Goal: Task Accomplishment & Management: Use online tool/utility

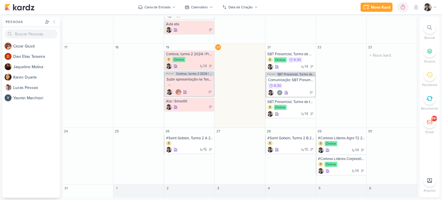
scroll to position [244, 0]
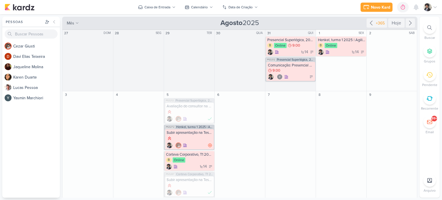
click at [431, 29] on icon at bounding box center [430, 27] width 5 height 5
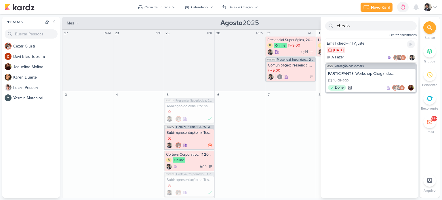
click at [371, 48] on div "11/11 [DATE]" at bounding box center [371, 50] width 88 height 6
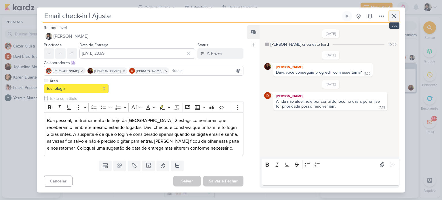
click at [394, 19] on icon at bounding box center [394, 16] width 7 height 7
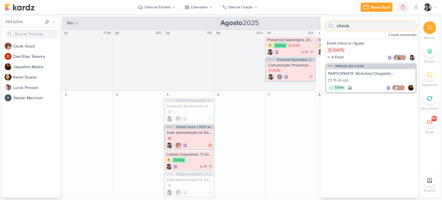
click at [353, 22] on input "check-" at bounding box center [371, 25] width 92 height 9
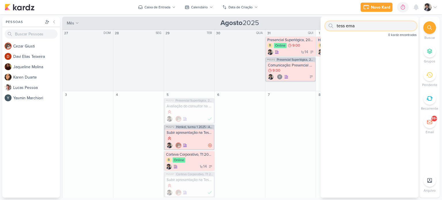
click at [346, 26] on input "tess ema" at bounding box center [371, 25] width 92 height 9
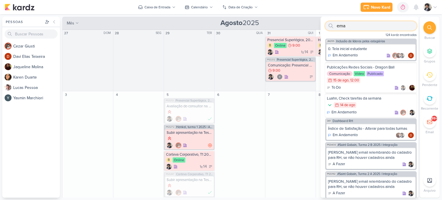
drag, startPoint x: 346, startPoint y: 26, endPoint x: 343, endPoint y: 27, distance: 3.8
click at [343, 27] on input "ema" at bounding box center [371, 25] width 92 height 9
click at [349, 27] on input "ema" at bounding box center [371, 25] width 92 height 9
click at [372, 130] on div "Índice de Satisfação - Alterar para todas turmas" at bounding box center [371, 128] width 86 height 5
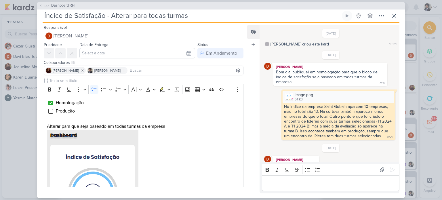
scroll to position [163, 0]
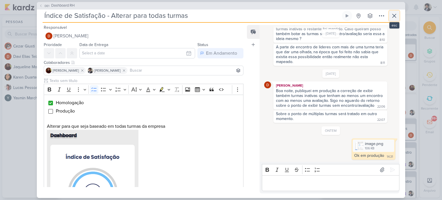
click at [395, 16] on icon at bounding box center [394, 15] width 3 height 3
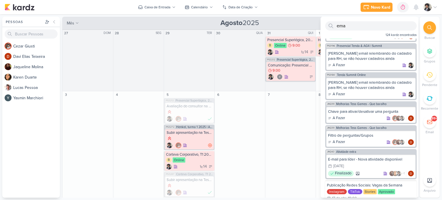
scroll to position [415, 0]
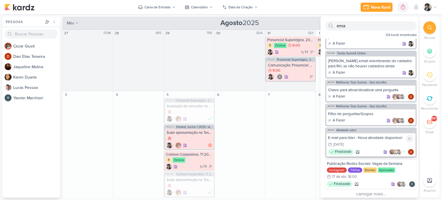
click at [369, 137] on div "E-mail para líder - Nova atividade disponível" at bounding box center [371, 137] width 86 height 5
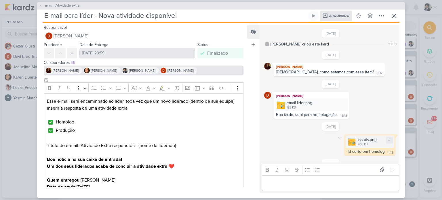
scroll to position [541, 0]
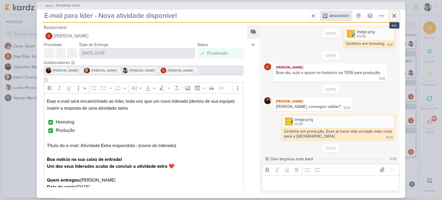
click at [393, 17] on icon at bounding box center [394, 15] width 7 height 7
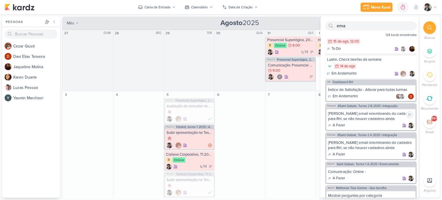
scroll to position [0, 0]
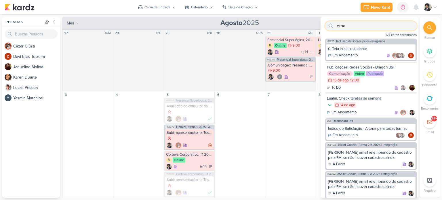
click at [404, 27] on input "ema" at bounding box center [371, 25] width 92 height 9
drag, startPoint x: 362, startPoint y: 26, endPoint x: 302, endPoint y: 26, distance: 59.9
click at [302, 26] on div "Pessoas [GEOGRAPHIC_DATA] C e z a r G i u s t i D a v i E l i a s T e i x e i r…" at bounding box center [221, 107] width 442 height 181
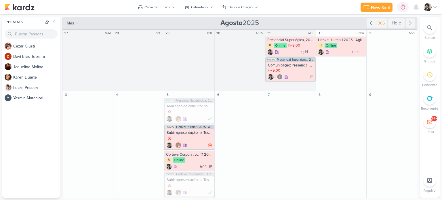
click at [318, 8] on div "Novo Kard Ctrl + k 0h0m Sessão desligada... Hoje 0h0m Semana 0h0m Mês 0h0m" at bounding box center [221, 7] width 433 height 14
click at [430, 53] on icon at bounding box center [430, 51] width 6 height 6
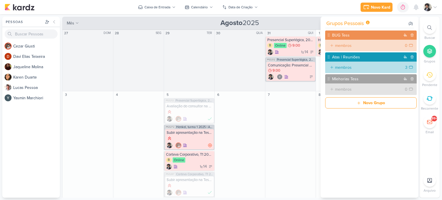
click at [430, 53] on icon at bounding box center [430, 51] width 6 height 6
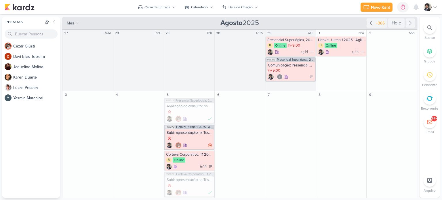
click at [433, 31] on div at bounding box center [430, 27] width 13 height 13
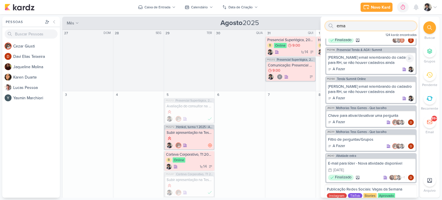
scroll to position [391, 0]
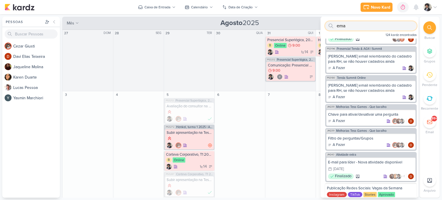
click at [352, 27] on input "ema" at bounding box center [371, 25] width 92 height 9
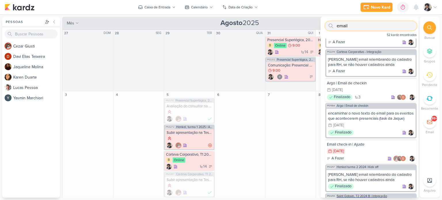
scroll to position [302, 0]
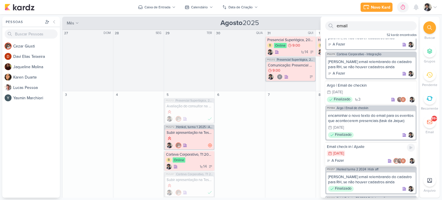
click at [366, 152] on div "11/11 [DATE]" at bounding box center [371, 154] width 88 height 6
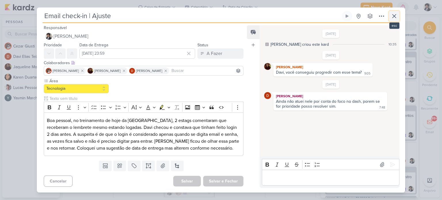
click at [396, 18] on icon at bounding box center [394, 15] width 3 height 3
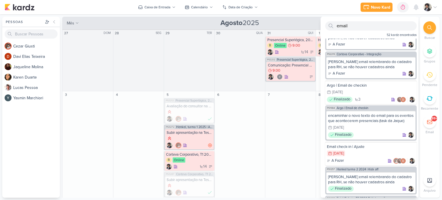
click at [303, 5] on div "Novo Kard Ctrl + k 0h0m Sessão desligada... Hoje 0h0m Semana 0h0m Mês 0h0m" at bounding box center [221, 7] width 433 height 14
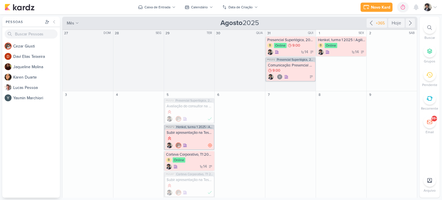
click at [305, 10] on div "Novo Kard Ctrl + k 0h0m Sessão desligada... Hoje 0h0m Semana 0h0m Mês 0h0m" at bounding box center [221, 7] width 433 height 14
click at [109, 11] on div "Novo Kard Ctrl + k 0h0m Sessão desligada... Hoje 0h0m Semana 0h0m Mês 0h0m" at bounding box center [221, 7] width 433 height 14
click at [434, 29] on div at bounding box center [430, 27] width 13 height 13
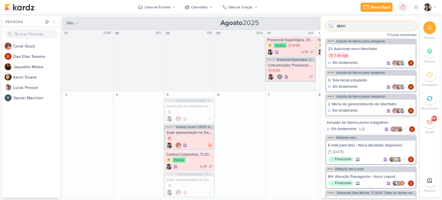
click at [357, 26] on input "aten" at bounding box center [371, 25] width 92 height 9
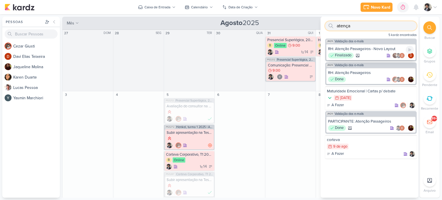
type input "atença"
click at [365, 51] on div "RH: Atenção Passageiros - Novo Layout" at bounding box center [371, 48] width 86 height 5
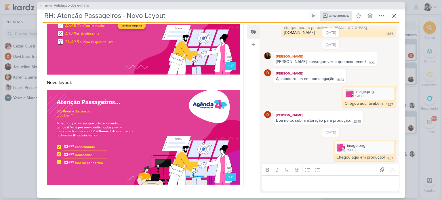
scroll to position [152, 0]
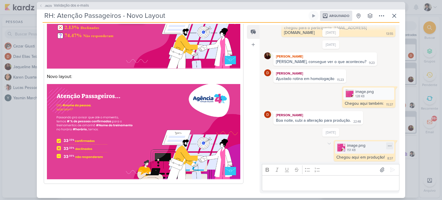
click at [348, 150] on div "151 KB" at bounding box center [356, 150] width 18 height 5
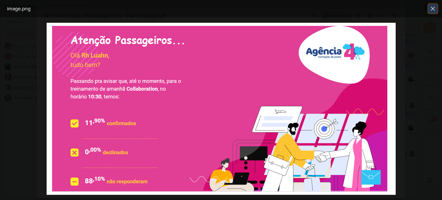
click at [435, 8] on icon at bounding box center [433, 8] width 7 height 7
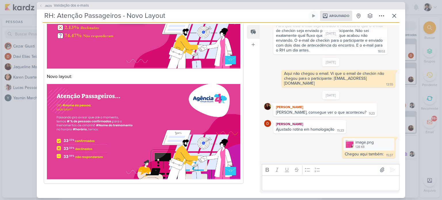
click at [290, 184] on p "Editor editing area: main" at bounding box center [331, 183] width 132 height 7
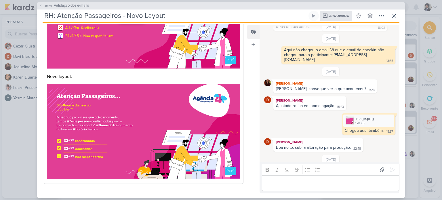
scroll to position [295, 0]
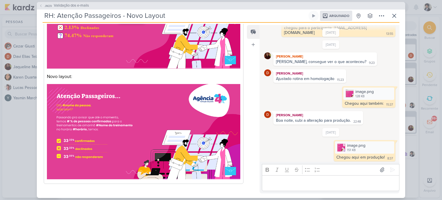
click at [105, 127] on img "Editor editing area: main" at bounding box center [144, 131] width 194 height 95
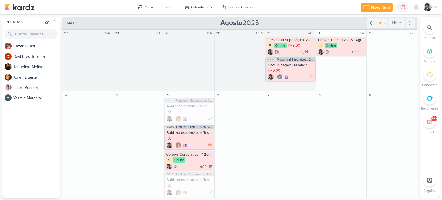
click at [427, 26] on div at bounding box center [430, 27] width 13 height 13
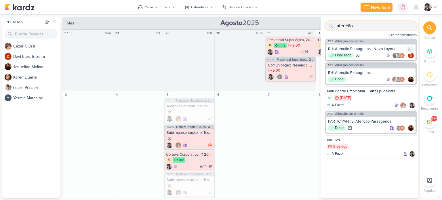
type input "atenção"
click at [367, 49] on div "RH: Atenção Passageiros - Novo Layout" at bounding box center [371, 48] width 86 height 5
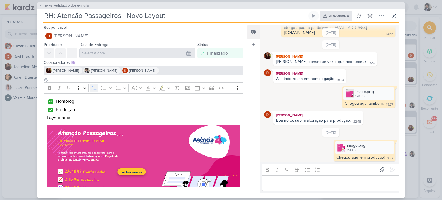
scroll to position [152, 0]
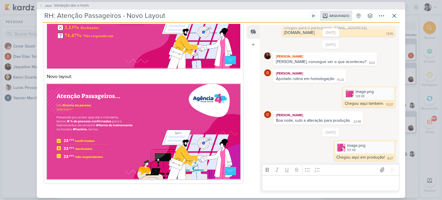
click at [111, 139] on img "Editor editing area: main" at bounding box center [144, 131] width 194 height 95
click at [392, 17] on icon at bounding box center [394, 15] width 7 height 7
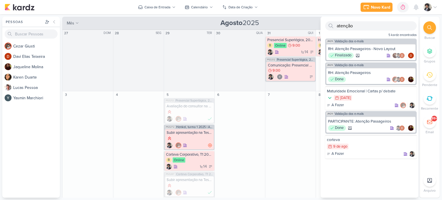
click at [279, 11] on div "Novo Kard Ctrl + k 0h0m Sessão desligada... Hoje 0h0m Semana 0h0m Mês 0h0m" at bounding box center [221, 7] width 433 height 14
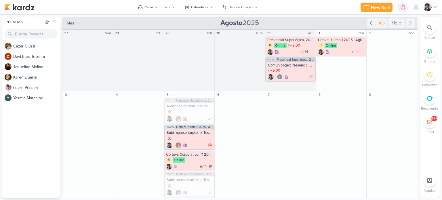
click at [432, 29] on icon at bounding box center [430, 27] width 5 height 5
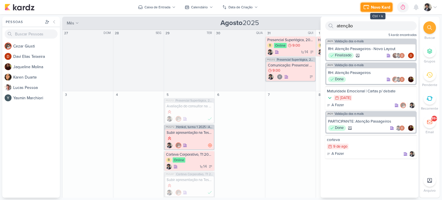
click at [372, 5] on div "Novo Kard" at bounding box center [380, 7] width 19 height 6
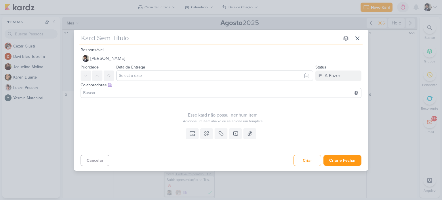
type input "A"
type input "Aten"
type input "Atenção"
type input "Atenção Passag"
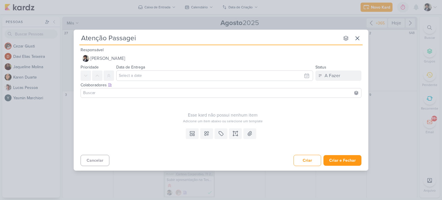
type input "Atenção Passageir"
type input "Atenção Passageiro"
type input "Atenção Passageiros"
type input "Atenção Passageiros |"
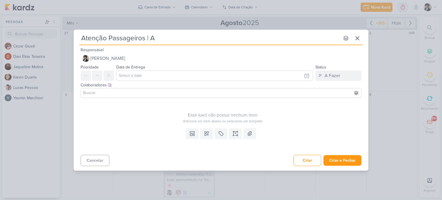
type input "Atenção Passageiros | Aj"
type input "Atenção Passageiros | Ajuste"
click at [146, 78] on input "text" at bounding box center [214, 76] width 197 height 10
click at [279, 130] on div "20" at bounding box center [278, 130] width 9 height 9
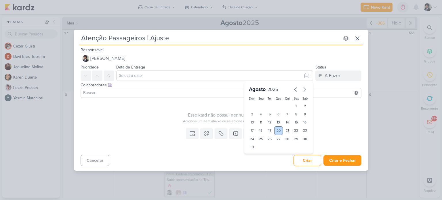
type input "20 de agosto de 2025 às 23:59"
click at [110, 91] on input at bounding box center [221, 93] width 278 height 7
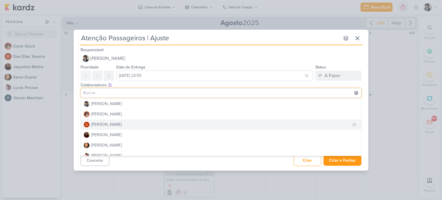
click at [114, 124] on div "[PERSON_NAME]" at bounding box center [106, 125] width 31 height 6
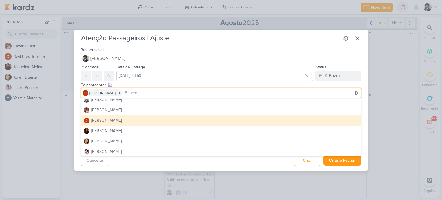
scroll to position [4, 0]
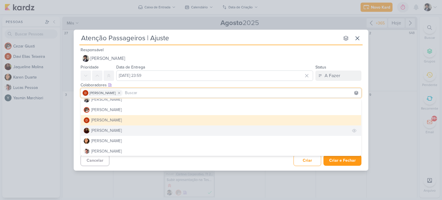
drag, startPoint x: 115, startPoint y: 130, endPoint x: 95, endPoint y: 131, distance: 20.5
click at [95, 131] on div "[PERSON_NAME]" at bounding box center [106, 131] width 31 height 6
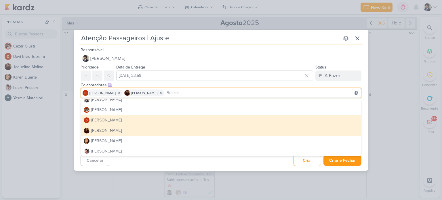
click at [98, 131] on div "[PERSON_NAME]" at bounding box center [106, 131] width 31 height 6
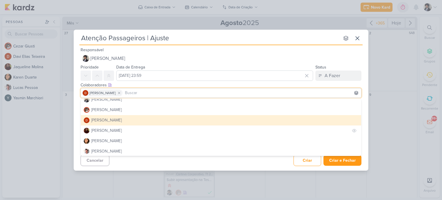
click at [98, 131] on div "[PERSON_NAME]" at bounding box center [106, 131] width 31 height 6
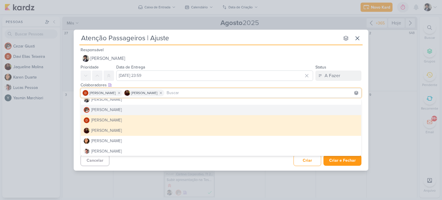
click at [76, 110] on div "Esse kard não possui nenhum item Adicione um item abaixo ou selecione um templa…" at bounding box center [221, 113] width 295 height 26
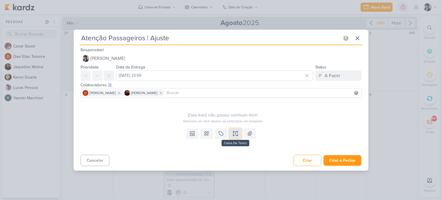
click at [235, 136] on icon at bounding box center [236, 134] width 6 height 6
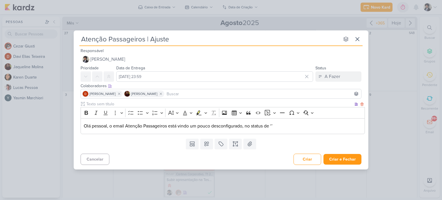
click at [247, 126] on p "Olá pessoal, o email Atenção Passageiros está vindo um pouco desconfigurado, no…" at bounding box center [223, 126] width 278 height 7
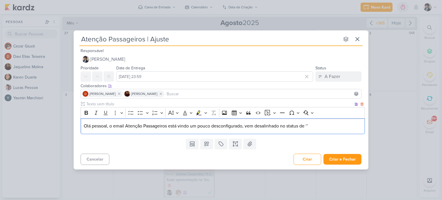
click at [227, 125] on p "Olá pessoal, o email Atenção Passageiros está vindo um pouco desconfigurado, ve…" at bounding box center [223, 126] width 278 height 7
click at [262, 125] on p "Olá pessoal, o email Atenção Passageiros está vindo um pouco desalinhado, vem d…" at bounding box center [223, 126] width 278 height 7
click at [270, 126] on p "Olá pessoal, o email Atenção Passageiros está vindo um pouco desalinhado, no st…" at bounding box center [223, 126] width 278 height 7
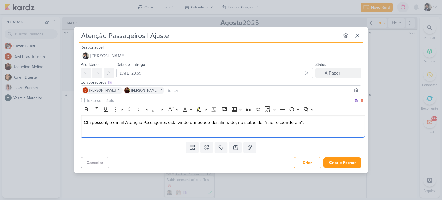
click at [242, 132] on p "Editor editing area: main" at bounding box center [223, 129] width 278 height 7
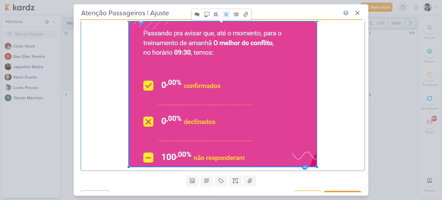
scroll to position [67, 0]
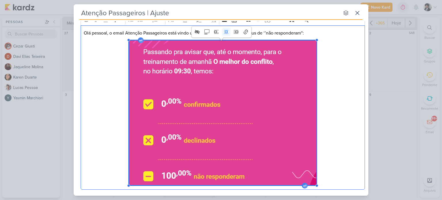
click at [345, 84] on div "Olá pessoal, o email Atenção Passageiros está vindo um pouco desalinhado, no st…" at bounding box center [223, 107] width 285 height 164
drag, startPoint x: 335, startPoint y: 90, endPoint x: 336, endPoint y: 106, distance: 16.2
click at [336, 106] on div "Olá pessoal, o email Atenção Passageiros está vindo um pouco desalinhado, no st…" at bounding box center [223, 107] width 285 height 164
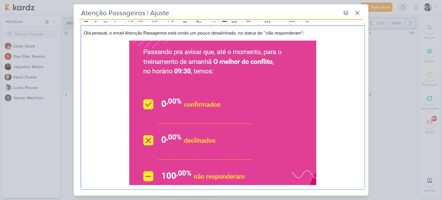
drag, startPoint x: 127, startPoint y: 88, endPoint x: 121, endPoint y: 88, distance: 5.8
click at [121, 88] on div "Olá pessoal, o email Atenção Passageiros está vindo um pouco desalinhado, no st…" at bounding box center [223, 107] width 285 height 164
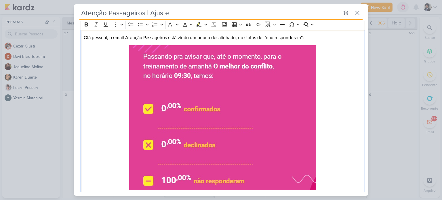
scroll to position [61, 0]
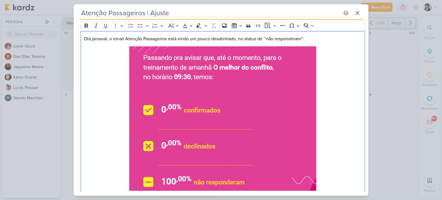
click at [327, 124] on div "Olá pessoal, o email Atenção Passageiros está vindo um pouco desalinhado, no st…" at bounding box center [223, 113] width 285 height 164
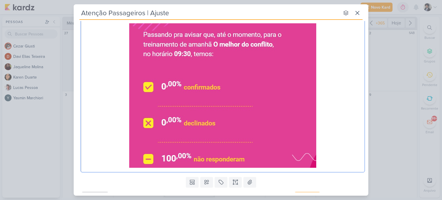
scroll to position [84, 0]
click at [319, 154] on div "Olá pessoal, o email Atenção Passageiros está vindo um pouco desalinhado, no st…" at bounding box center [223, 90] width 285 height 164
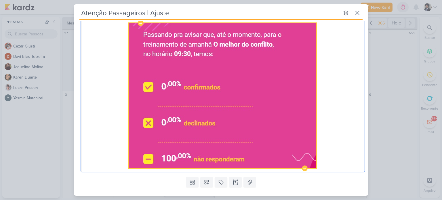
click at [294, 151] on img "Editor editing area: main" at bounding box center [222, 95] width 187 height 145
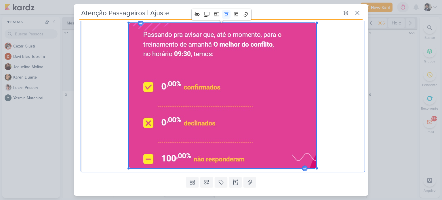
click at [324, 154] on div "Olá pessoal, o email Atenção Passageiros está vindo um pouco desalinhado, no st…" at bounding box center [223, 90] width 285 height 164
click at [319, 168] on div "Olá pessoal, o email Atenção Passageiros está vindo um pouco desalinhado, no st…" at bounding box center [223, 90] width 285 height 164
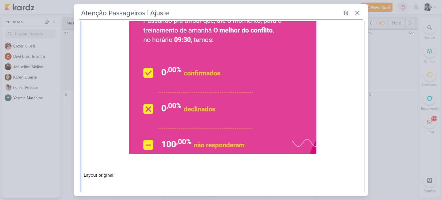
scroll to position [134, 0]
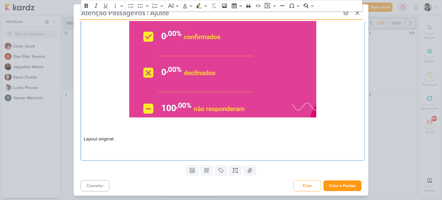
click at [126, 154] on p "Editor editing area: main" at bounding box center [223, 152] width 278 height 7
click at [84, 152] on p "Editor editing area: main" at bounding box center [223, 152] width 278 height 7
click at [109, 154] on p "Editor editing area: main" at bounding box center [223, 152] width 278 height 7
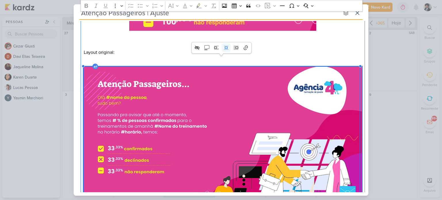
scroll to position [268, 0]
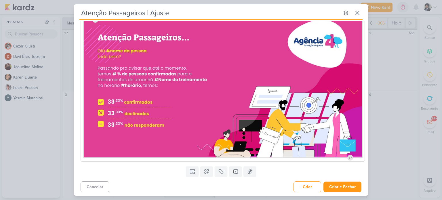
click at [152, 175] on div "Templates Campos Personalizados Marcadores Caixa De Texto Anexo" at bounding box center [221, 171] width 295 height 15
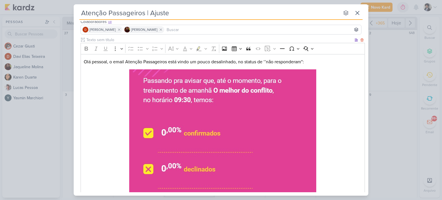
scroll to position [0, 0]
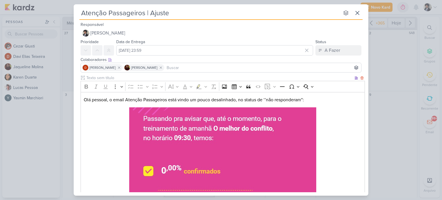
click at [311, 100] on p "Olá pessoal, o email Atenção Passageiros está vindo um pouco desalinhado, no st…" at bounding box center [223, 99] width 278 height 7
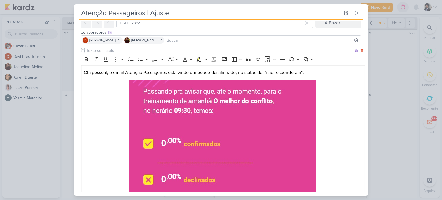
scroll to position [26, 0]
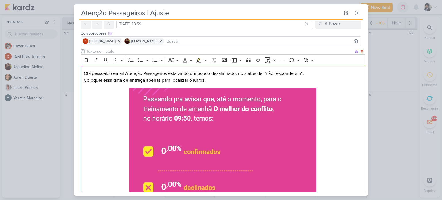
click at [191, 81] on p "Coloquei essa data de entrega apenas para localizar o Kardz." at bounding box center [223, 80] width 278 height 7
click at [231, 80] on p "Coloquei essa data de entrega apenas para localizar melhor o Kardz." at bounding box center [223, 80] width 278 height 7
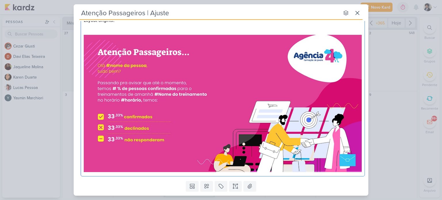
scroll to position [275, 0]
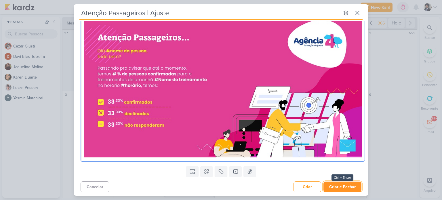
click at [340, 185] on button "Criar e Fechar" at bounding box center [343, 187] width 38 height 11
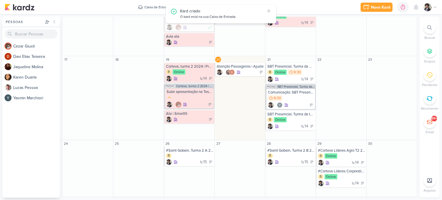
scroll to position [229, 0]
click at [242, 69] on div at bounding box center [240, 72] width 47 height 6
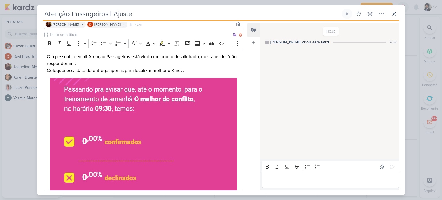
scroll to position [0, 0]
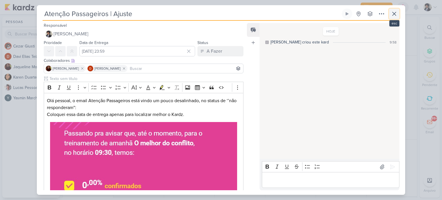
click at [392, 15] on icon at bounding box center [394, 13] width 7 height 7
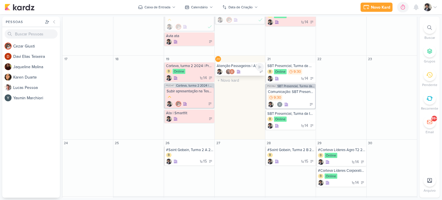
click at [249, 69] on div at bounding box center [240, 72] width 47 height 6
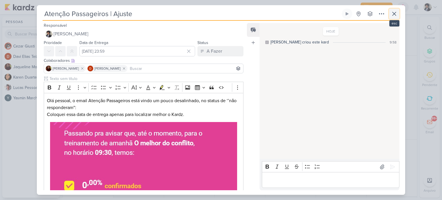
click at [395, 16] on icon at bounding box center [394, 13] width 7 height 7
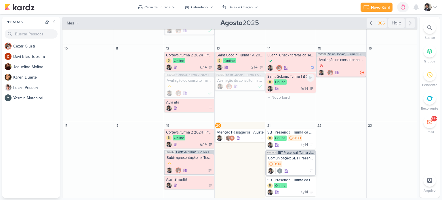
scroll to position [162, 0]
click at [291, 66] on div at bounding box center [291, 68] width 47 height 6
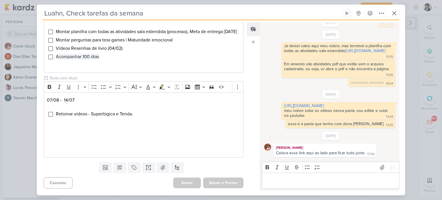
scroll to position [211, 0]
click at [51, 101] on p "07/08 - 14/07" at bounding box center [144, 100] width 194 height 7
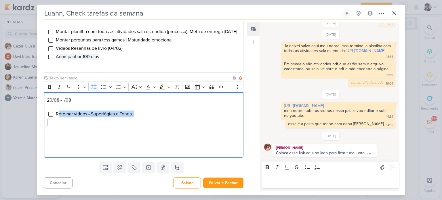
drag, startPoint x: 58, startPoint y: 114, endPoint x: 136, endPoint y: 119, distance: 78.2
click at [136, 119] on div "20/08 - /08 Retomar videos - Superlógica e Tenda." at bounding box center [144, 125] width 200 height 66
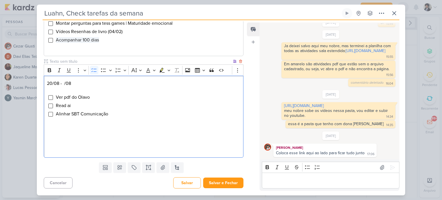
scroll to position [227, 0]
click at [227, 183] on button "Salvar e Fechar" at bounding box center [223, 183] width 40 height 11
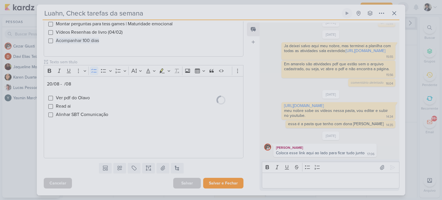
scroll to position [227, 0]
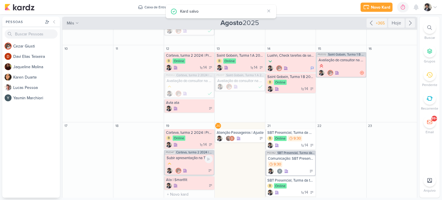
click at [194, 163] on div at bounding box center [190, 164] width 46 height 6
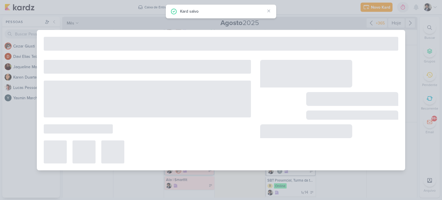
type input "Subir apresentação na Tess | Corteva, turma 2 2024 | Preparação para futuro pro…"
type input "19 de agosto de 2025 às 23:59"
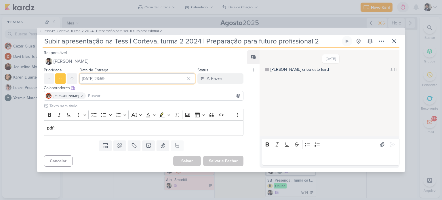
click at [158, 81] on input "19 de agosto de 2025 às 23:59" at bounding box center [137, 78] width 116 height 10
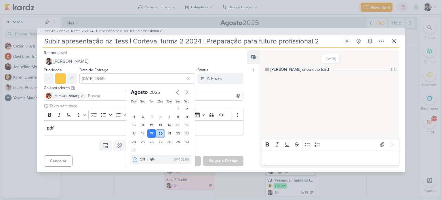
click at [160, 134] on div "20" at bounding box center [160, 133] width 9 height 9
type input "20 de agosto de 2025 às 23:59"
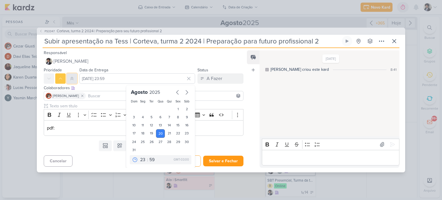
click at [71, 79] on icon at bounding box center [72, 78] width 5 height 5
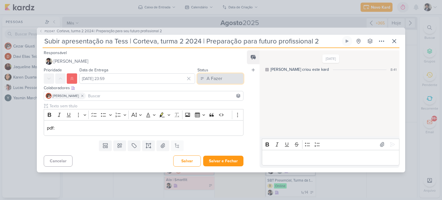
click at [212, 79] on div "A Fazer" at bounding box center [215, 78] width 16 height 7
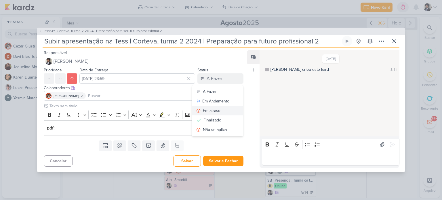
click at [209, 112] on div "Em atraso" at bounding box center [212, 111] width 18 height 6
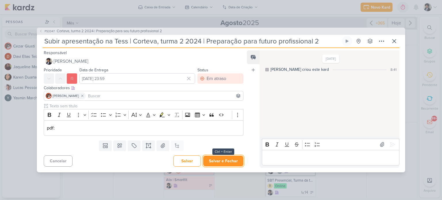
click at [226, 164] on button "Salvar e Fechar" at bounding box center [223, 161] width 40 height 11
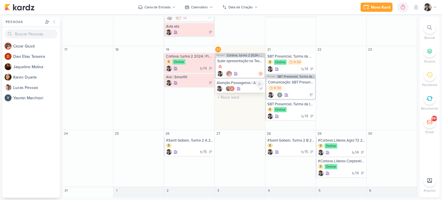
scroll to position [244, 0]
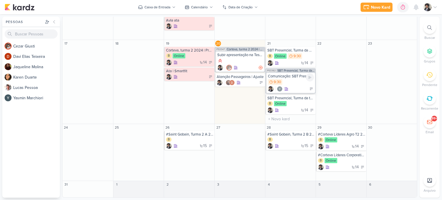
click at [295, 82] on div "9:30" at bounding box center [291, 82] width 46 height 6
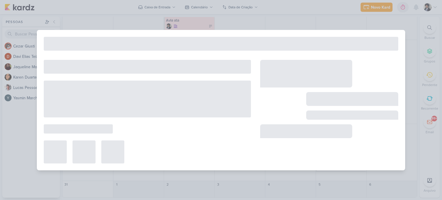
type input "Comunicação: SBT Presencial, Turma da manhã 2025 | O melhor do conflito"
type input "21 de agosto de 2025 às 09:30"
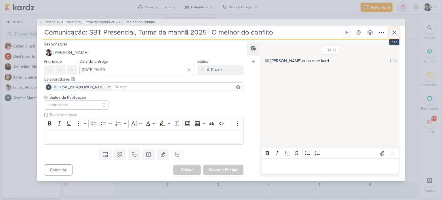
click at [394, 36] on icon at bounding box center [394, 32] width 7 height 7
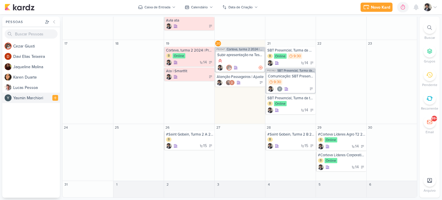
click at [31, 97] on div "Y a s m i n M a r c h i o r i" at bounding box center [36, 98] width 47 height 6
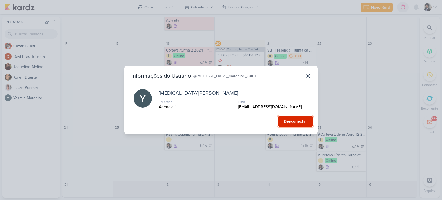
click at [295, 122] on button "Desconectar" at bounding box center [295, 121] width 35 height 11
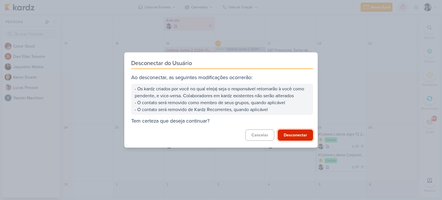
click at [297, 137] on button "Desconectar" at bounding box center [295, 135] width 35 height 11
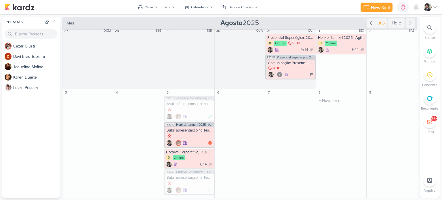
scroll to position [0, 0]
